Goal: Navigation & Orientation: Find specific page/section

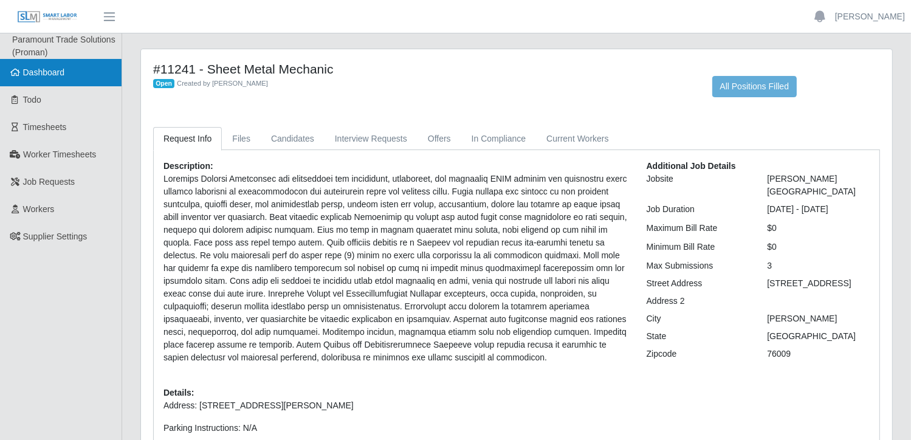
click at [36, 78] on link "Dashboard" at bounding box center [61, 72] width 122 height 27
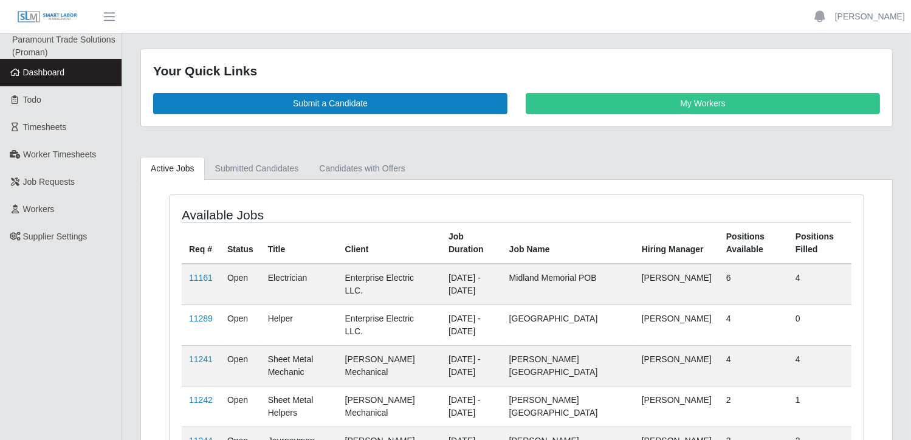
scroll to position [102, 0]
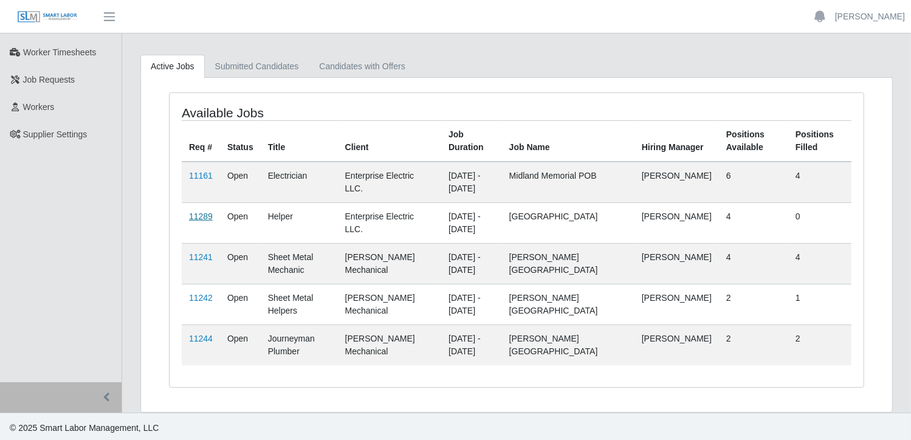
click at [206, 213] on link "11289" at bounding box center [201, 216] width 24 height 10
click at [202, 252] on link "11241" at bounding box center [201, 257] width 24 height 10
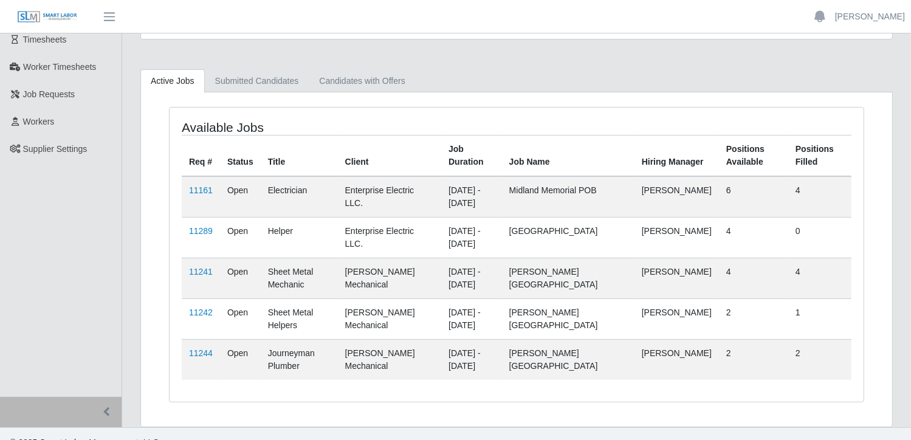
scroll to position [102, 0]
